Goal: Task Accomplishment & Management: Use online tool/utility

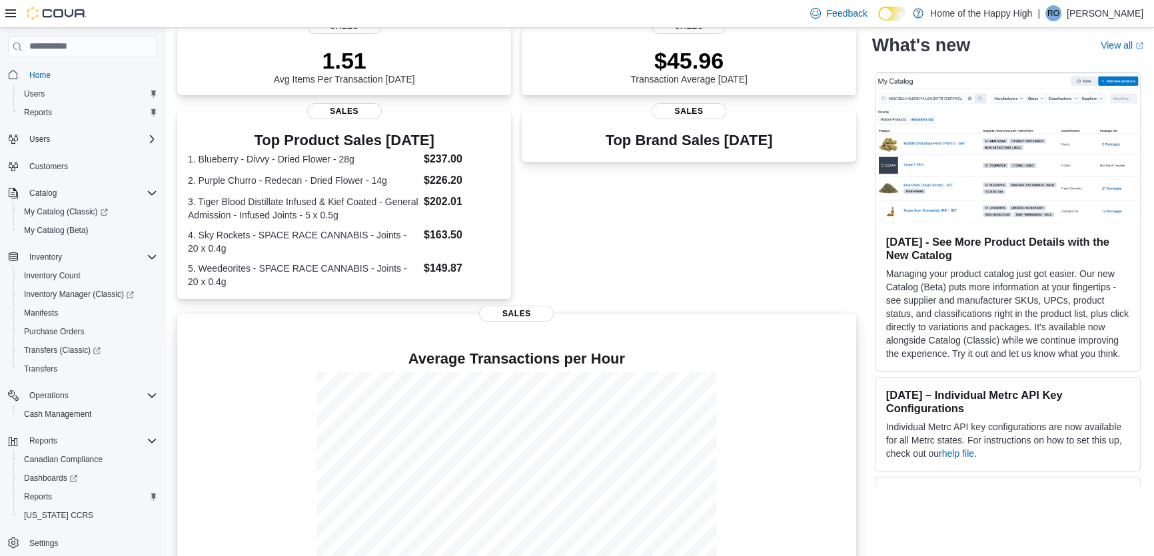
scroll to position [233, 0]
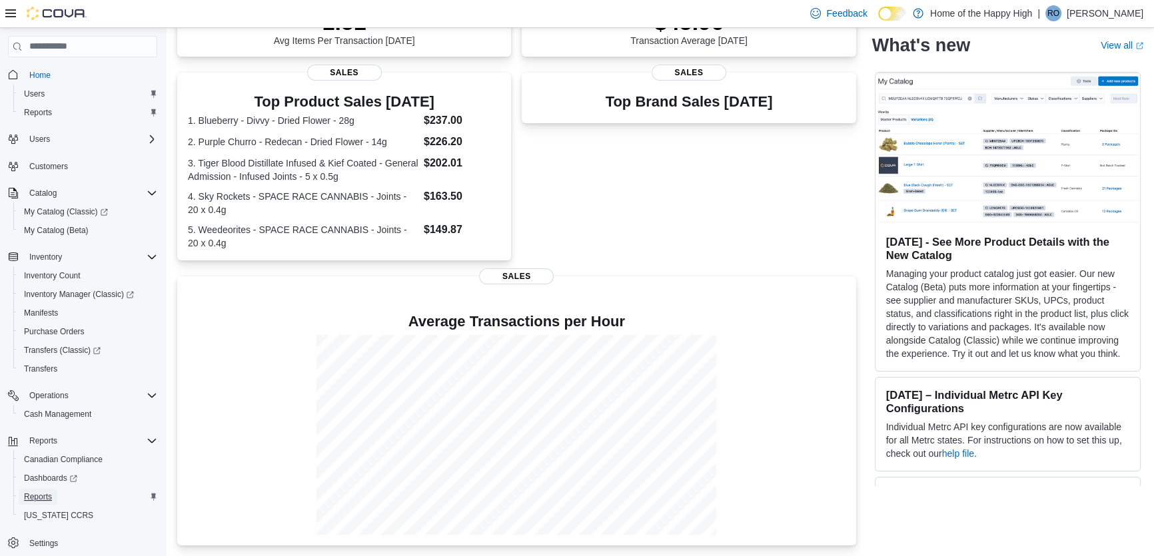
click at [38, 496] on span "Reports" at bounding box center [38, 497] width 28 height 11
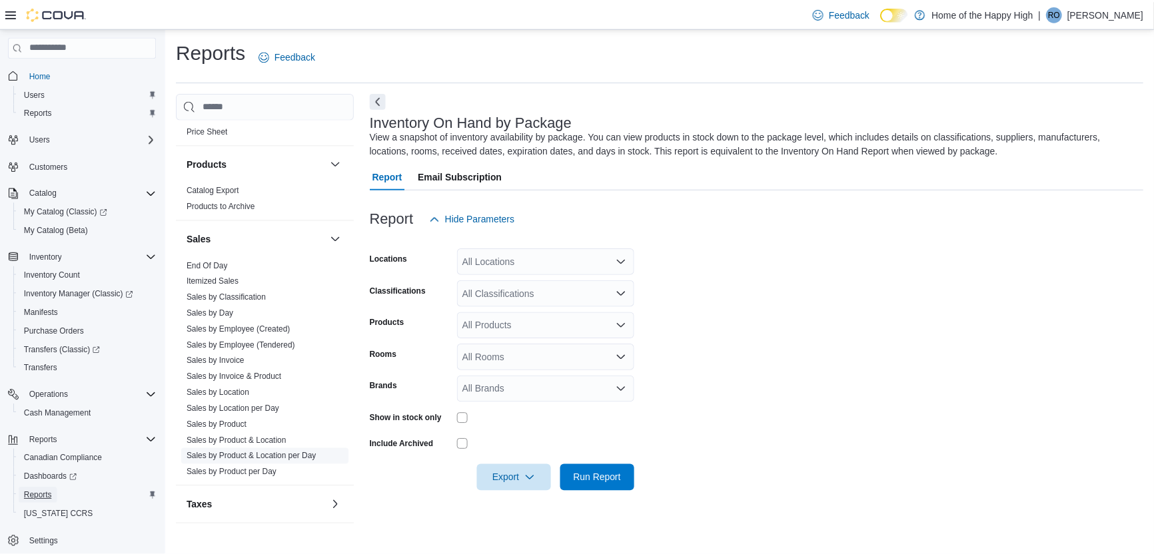
scroll to position [668, 0]
click at [216, 265] on link "End Of Day" at bounding box center [208, 264] width 41 height 9
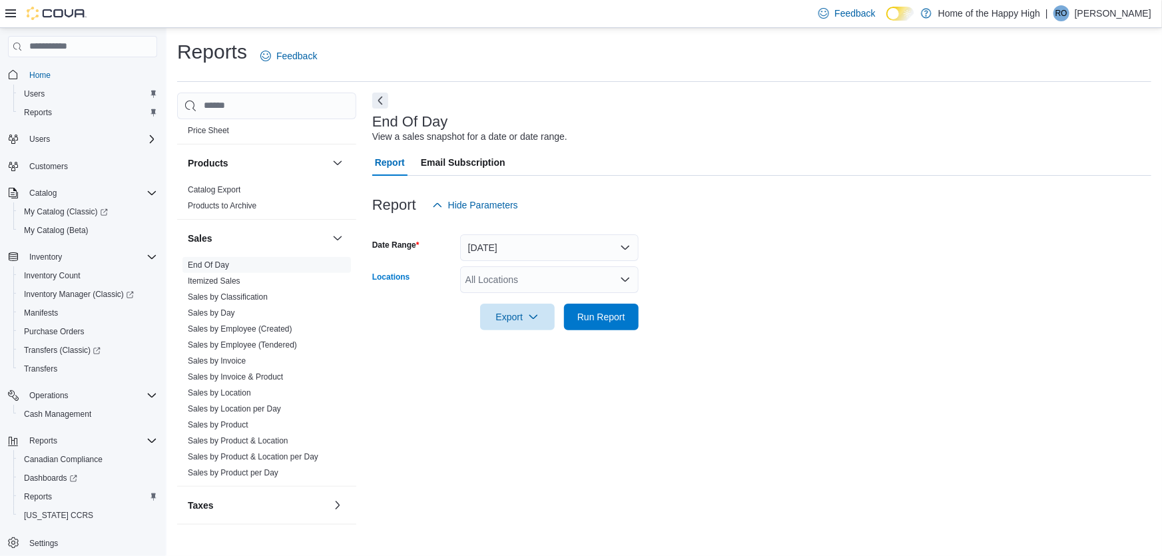
click at [483, 277] on div "All Locations" at bounding box center [549, 279] width 179 height 27
type input "***"
click at [530, 300] on span "[GEOGRAPHIC_DATA] - Fire & Flower" at bounding box center [596, 302] width 161 height 13
click at [760, 343] on div at bounding box center [761, 338] width 779 height 16
click at [592, 314] on span "Run Report" at bounding box center [602, 316] width 48 height 13
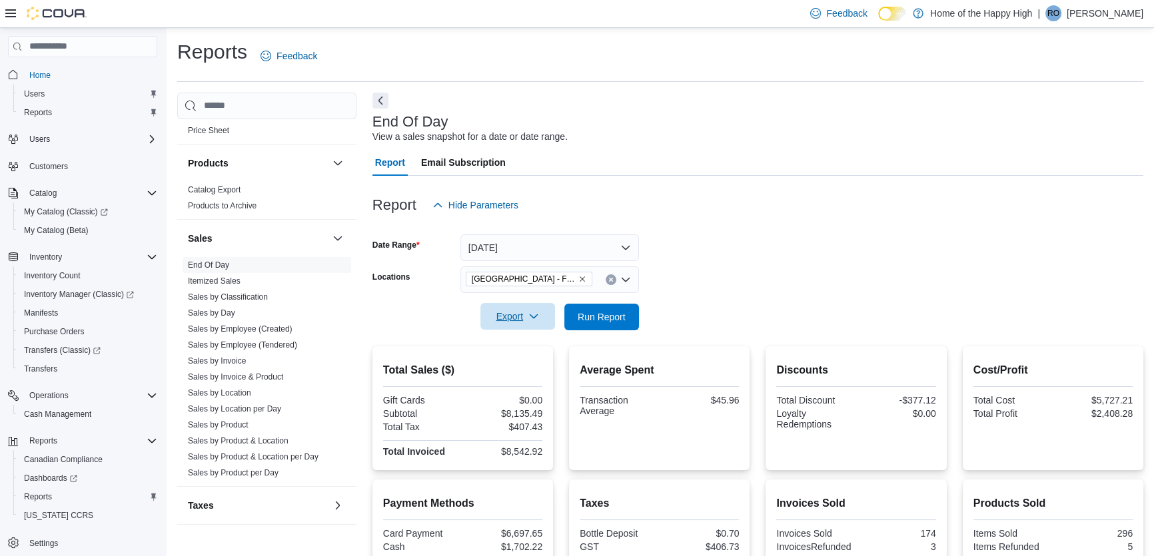
click at [530, 316] on icon "button" at bounding box center [533, 316] width 11 height 11
click at [525, 371] on span "Export to Pdf" at bounding box center [520, 370] width 60 height 11
